Goal: Navigation & Orientation: Find specific page/section

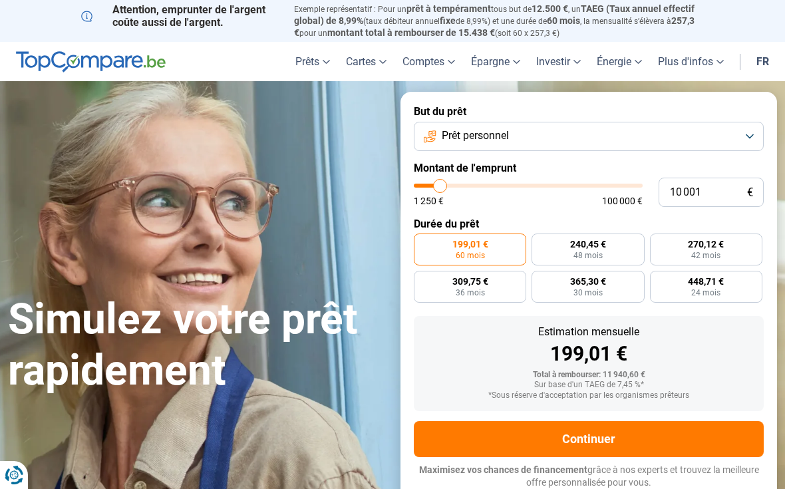
click at [578, 370] on div "Total à rembourser: 11 940,60 €" at bounding box center [588, 374] width 329 height 9
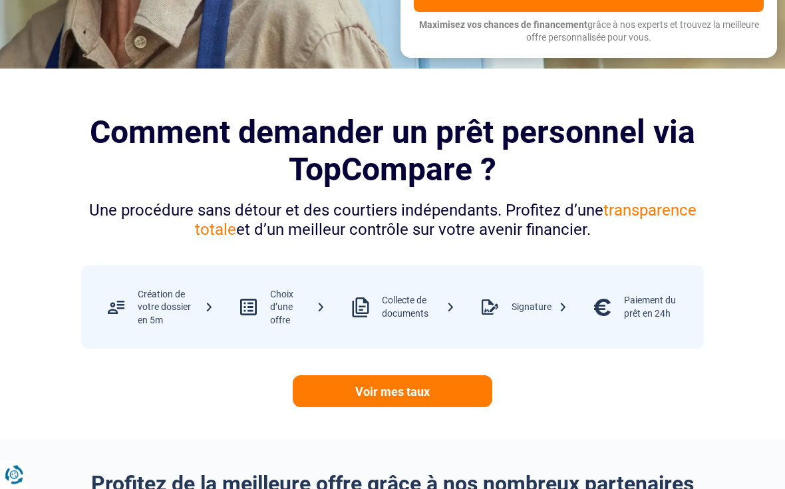
scroll to position [446, 0]
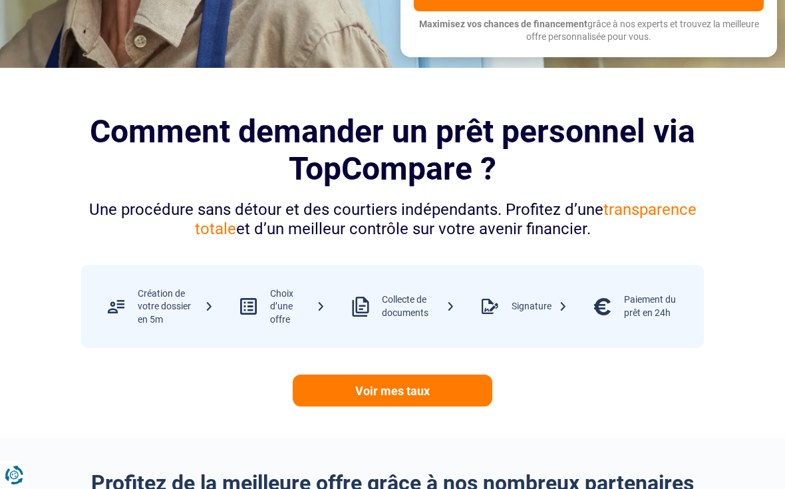
click at [642, 356] on div "Voir mes taux" at bounding box center [392, 377] width 638 height 59
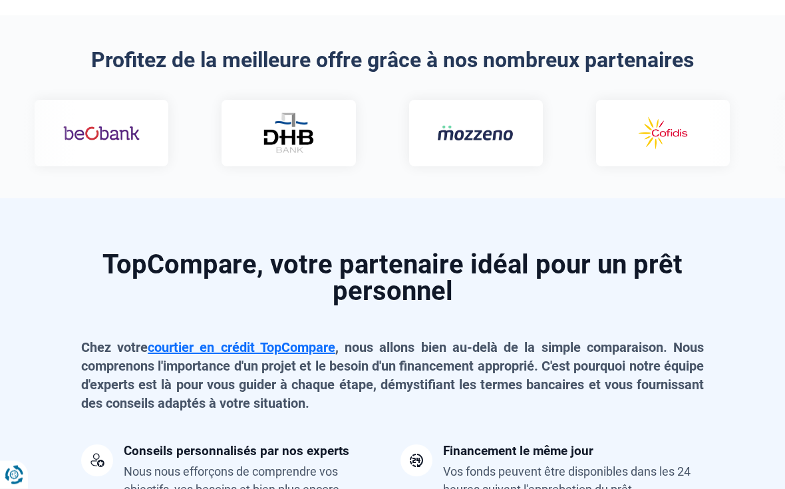
scroll to position [869, 0]
click at [697, 342] on p "Chez votre courtier en crédit TopCompare , nous allons bien au-delà de la simpl…" at bounding box center [392, 374] width 622 height 74
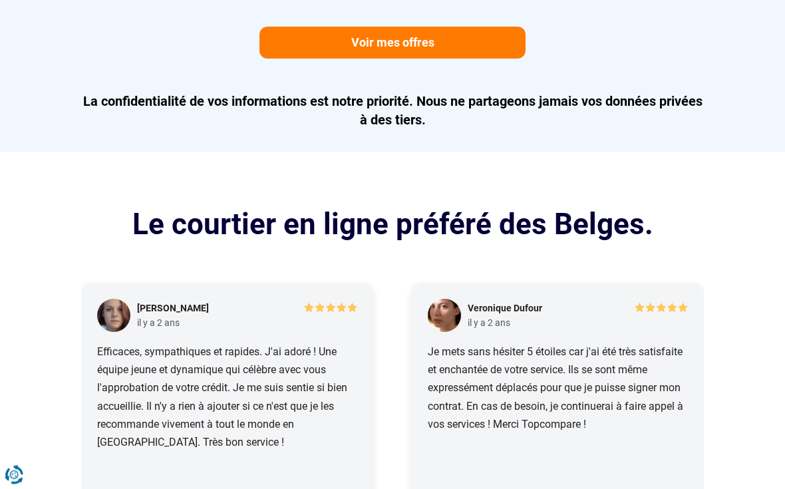
scroll to position [1479, 0]
click at [757, 279] on section "Le courtier en ligne préféré des Belges. [PERSON_NAME] [DATE] Efficaces, sympat…" at bounding box center [392, 373] width 785 height 443
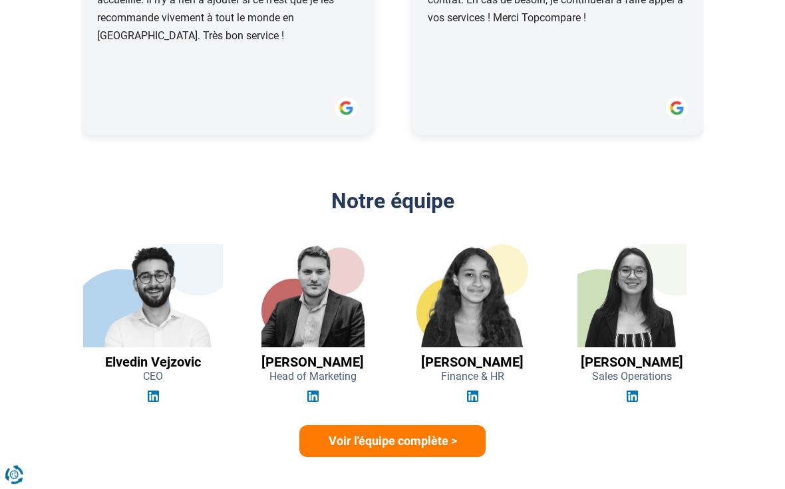
scroll to position [1886, 0]
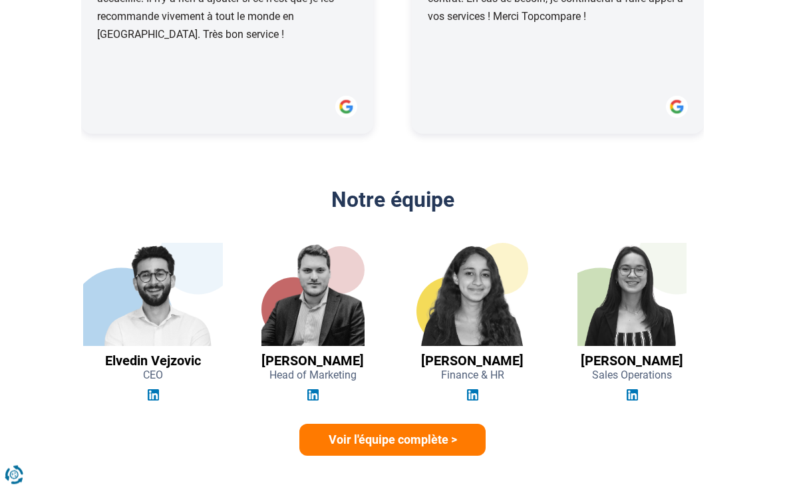
click at [763, 271] on section "Notre équipe [PERSON_NAME] CEO [PERSON_NAME] Head of Marketing [PERSON_NAME] Fi…" at bounding box center [392, 338] width 785 height 301
click at [755, 282] on section "Notre équipe [PERSON_NAME] CEO [PERSON_NAME] Head of Marketing [PERSON_NAME] Fi…" at bounding box center [392, 337] width 785 height 301
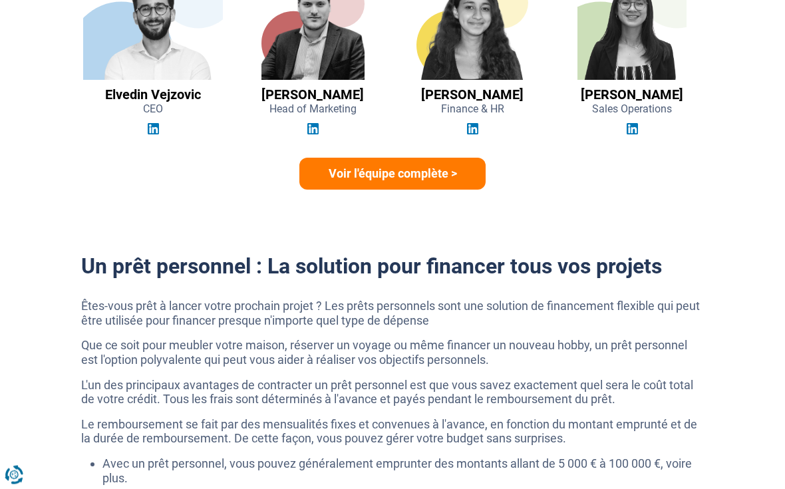
scroll to position [2153, 0]
click at [461, 166] on link "Voir l'équipe complète >" at bounding box center [392, 174] width 186 height 32
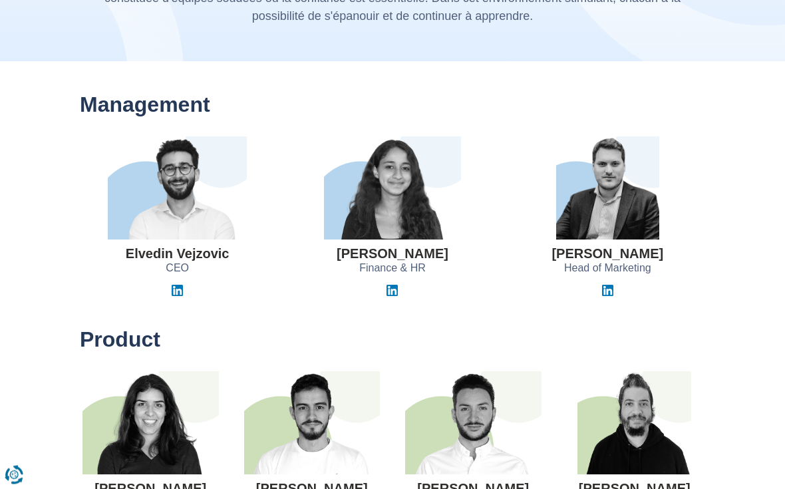
scroll to position [143, 0]
